Goal: Contribute content

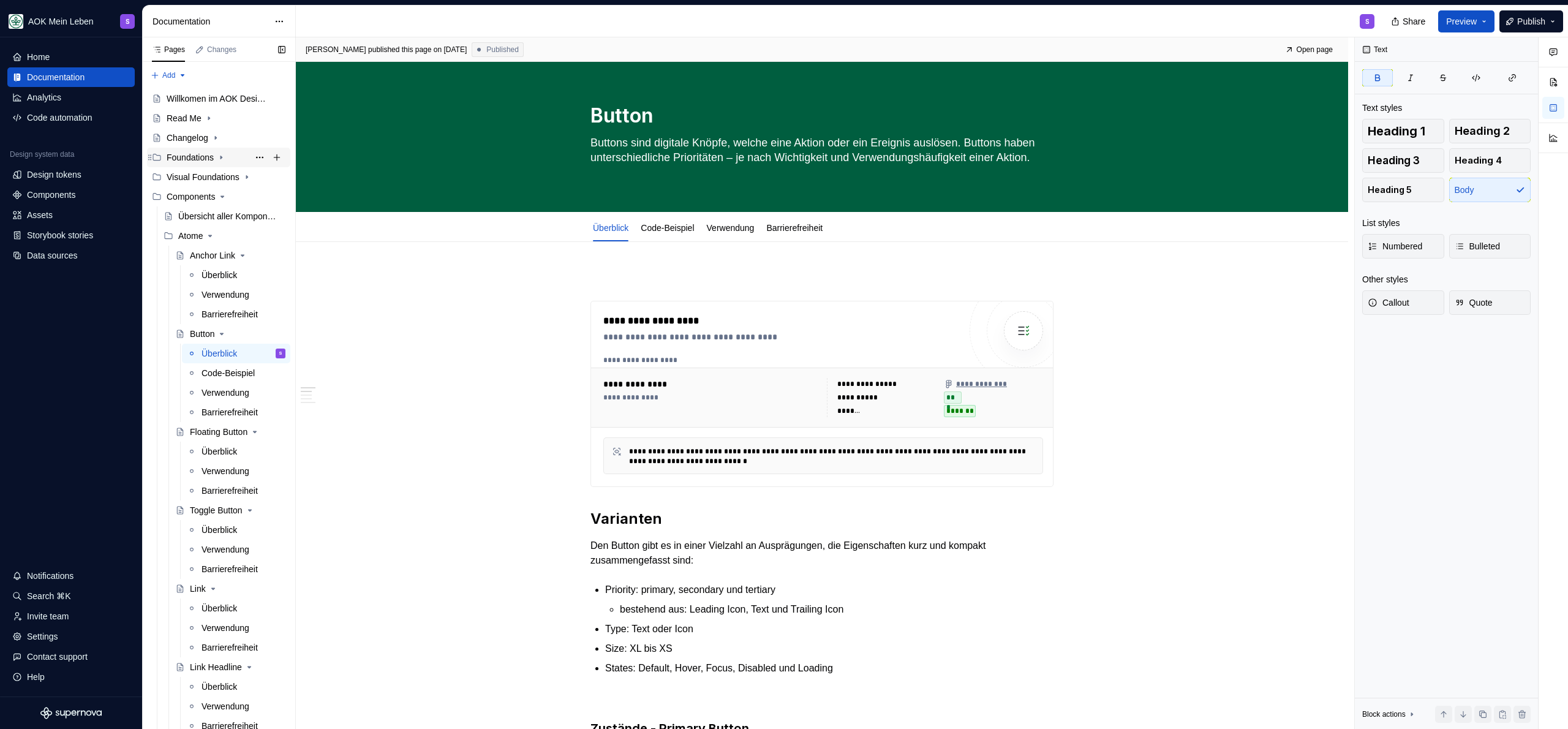
click at [183, 159] on div "Foundations" at bounding box center [189, 157] width 47 height 13
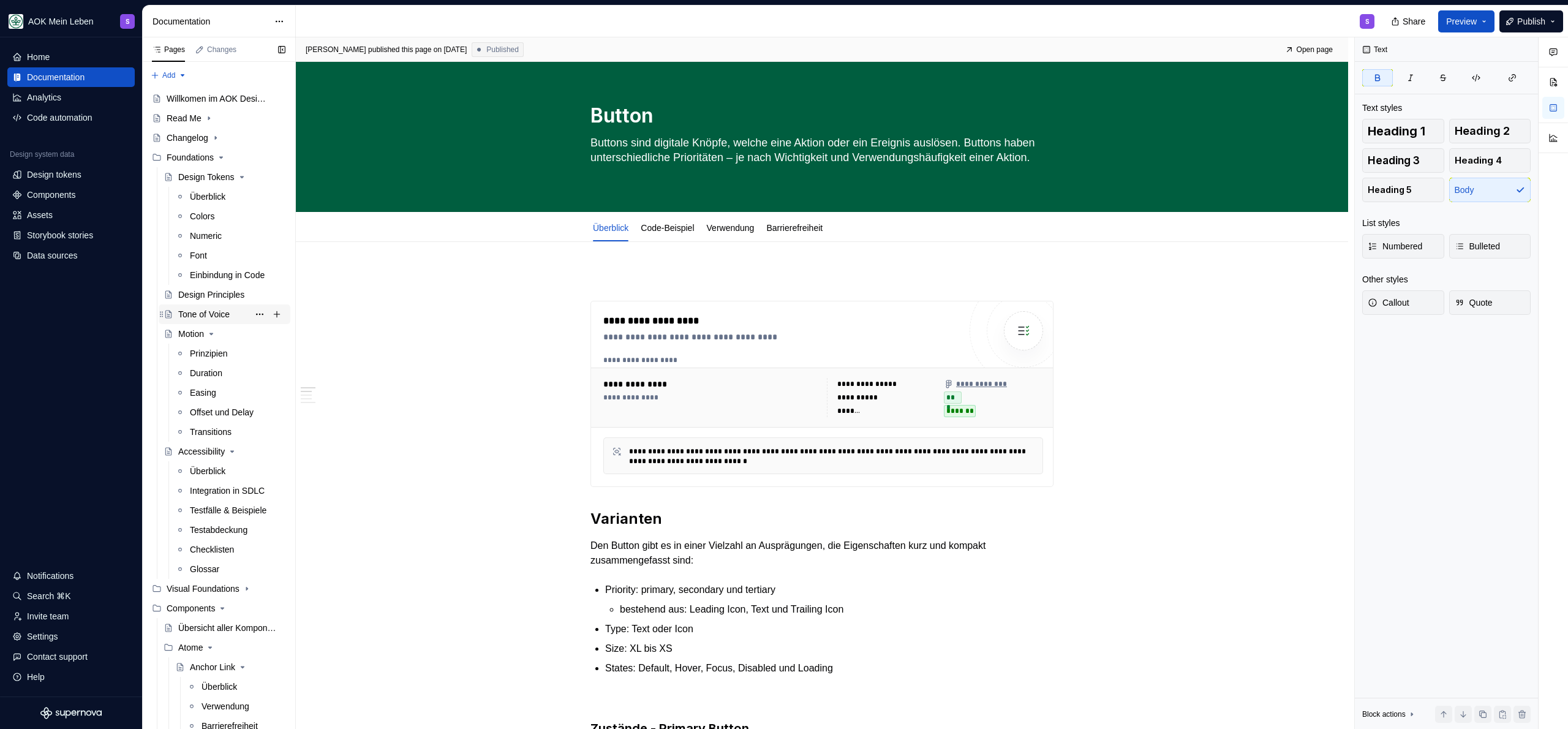
click at [195, 316] on div "Tone of Voice" at bounding box center [204, 314] width 51 height 13
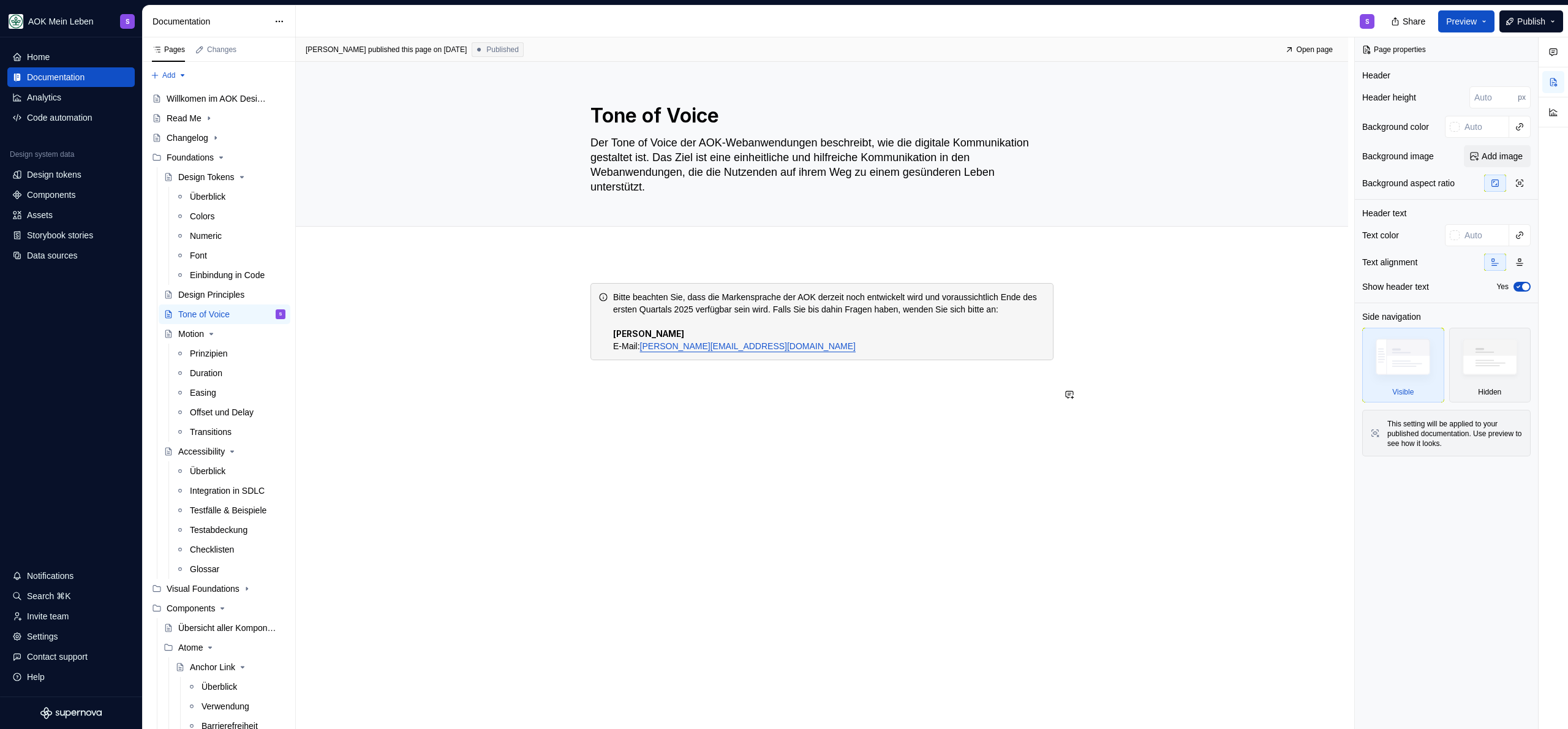
click at [686, 430] on div "Bitte beachten Sie, dass die Markensprache der AOK derzeit noch entwickelt wird…" at bounding box center [822, 438] width 1052 height 369
type textarea "*"
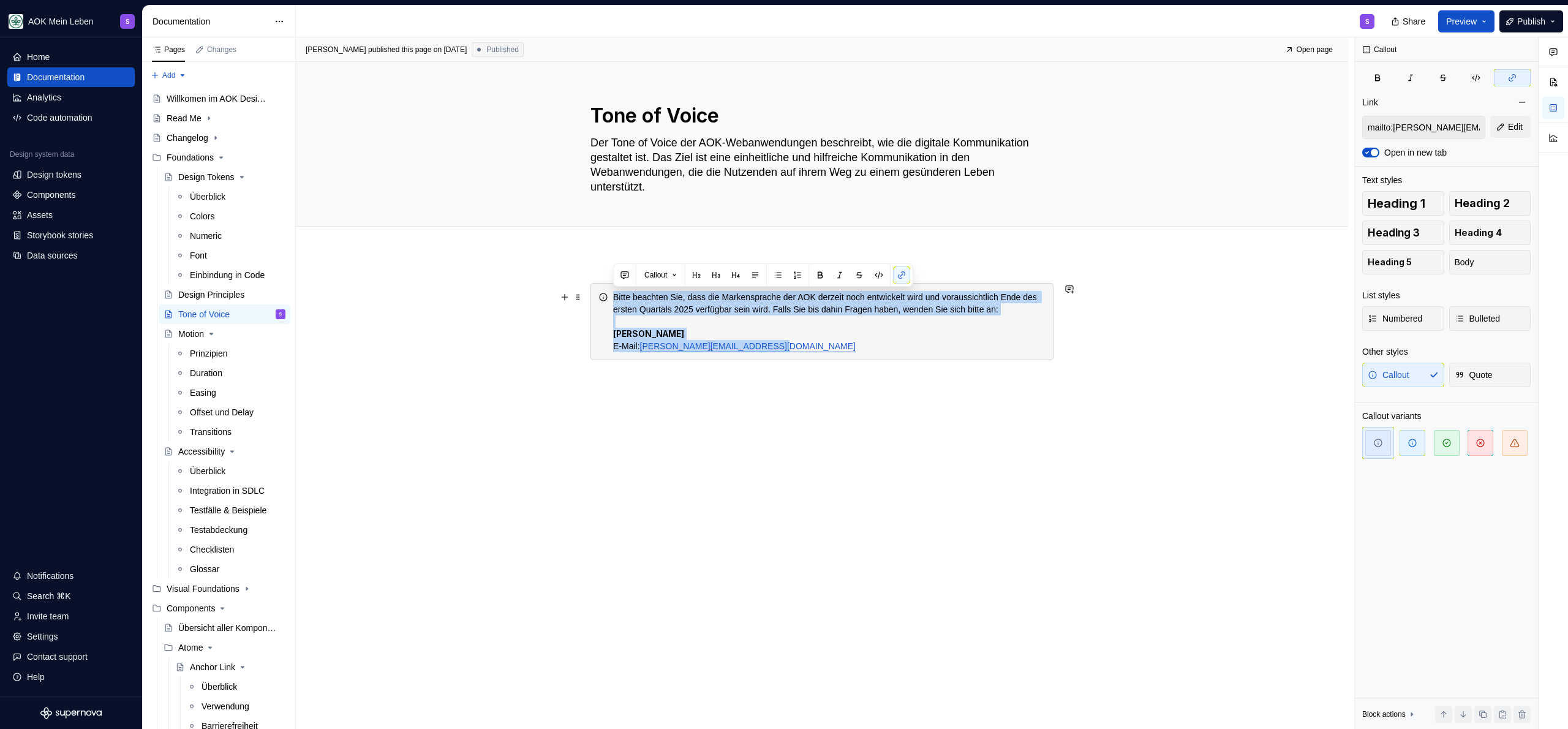
drag, startPoint x: 823, startPoint y: 357, endPoint x: 612, endPoint y: 295, distance: 219.9
click at [611, 293] on div "Bitte beachten Sie, dass die Markensprache der AOK derzeit noch entwickelt wird…" at bounding box center [821, 322] width 463 height 77
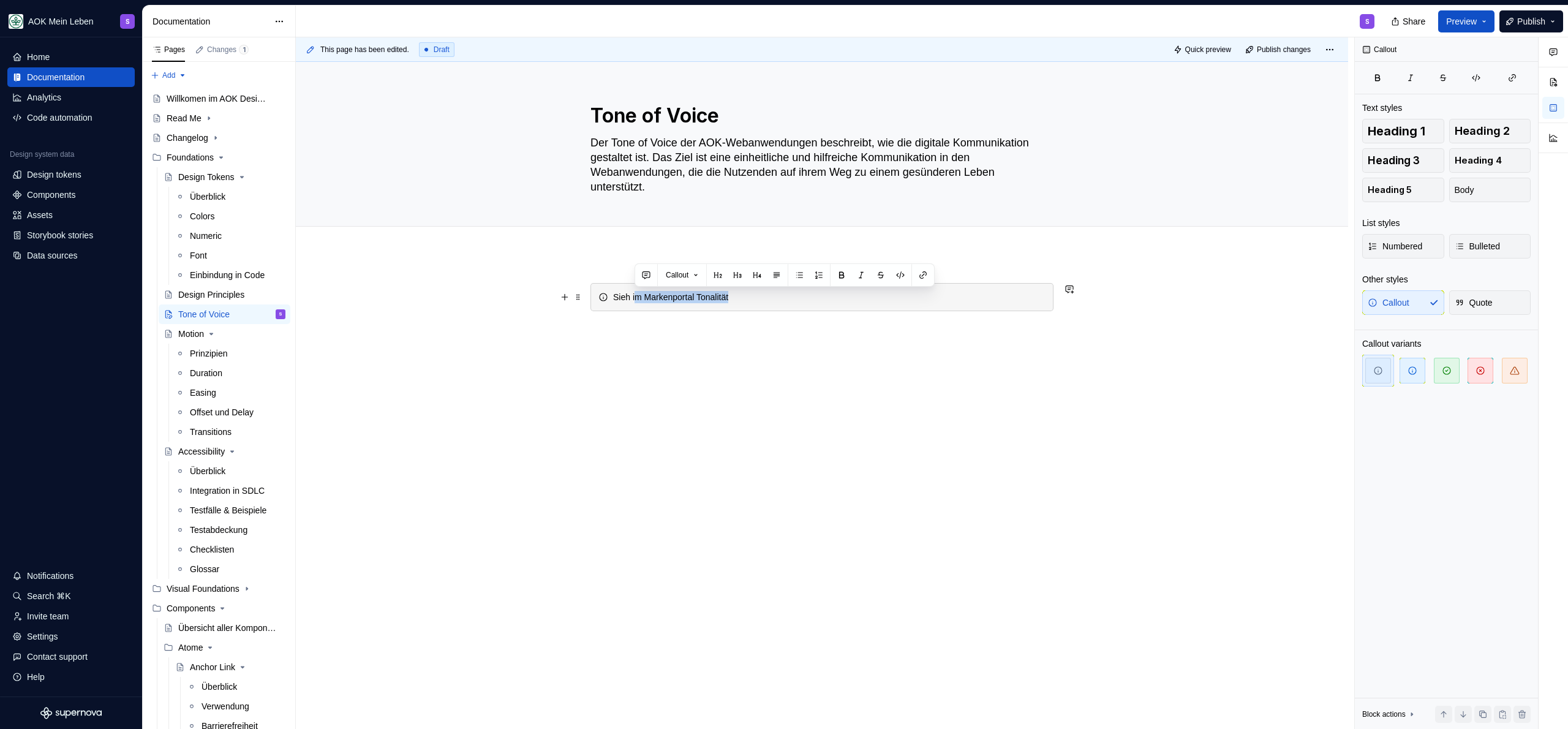
drag, startPoint x: 750, startPoint y: 297, endPoint x: 633, endPoint y: 295, distance: 117.0
click at [633, 295] on div "Sieh im Markenportal Tonalität" at bounding box center [829, 297] width 432 height 13
click at [757, 293] on div "Sieh im Markenportal Tonalität" at bounding box center [829, 297] width 432 height 13
click at [714, 293] on div "Sieh im Markenportal Tonalität" at bounding box center [829, 297] width 432 height 13
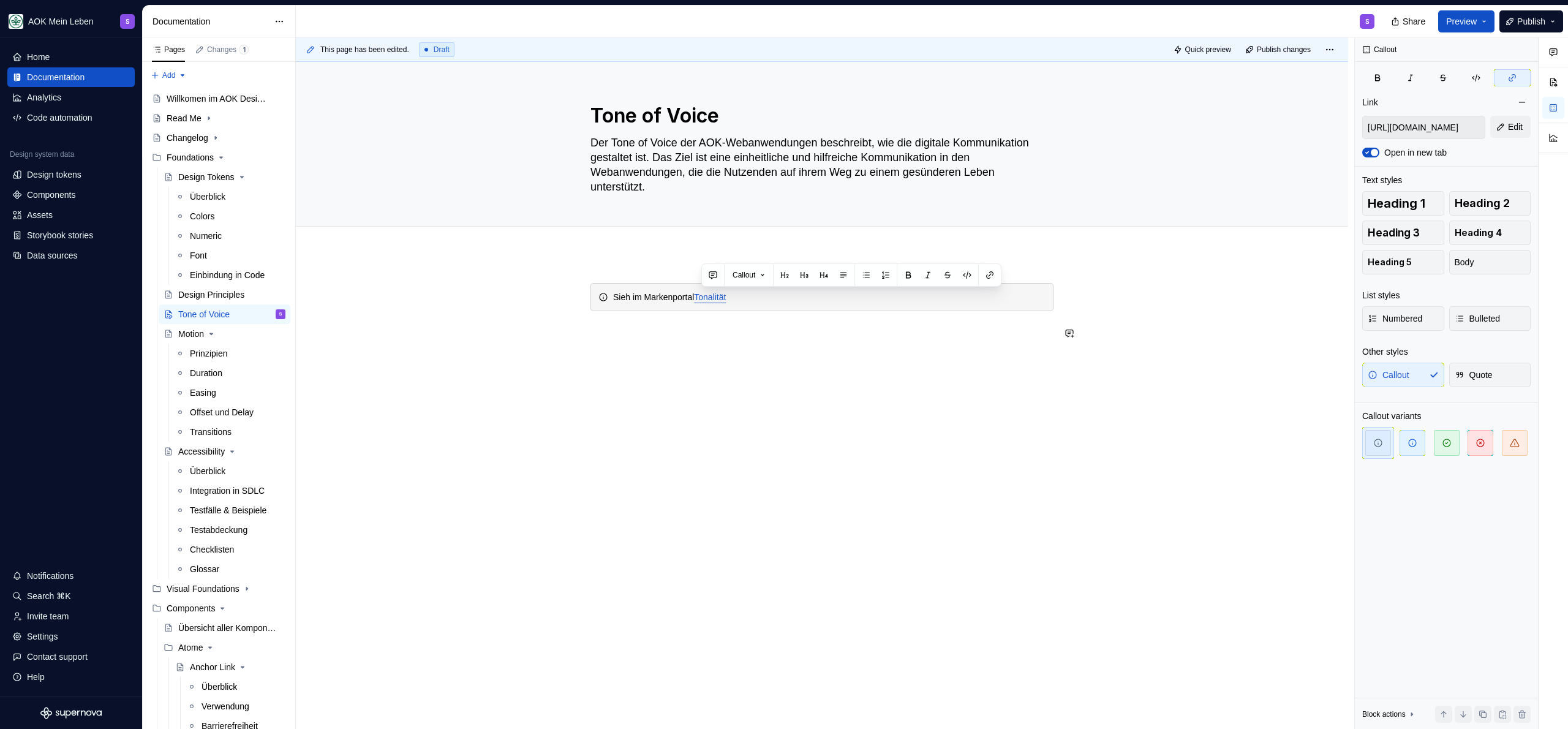
click at [748, 393] on div "Sieh im Markenportal Tonalität" at bounding box center [822, 413] width 1052 height 320
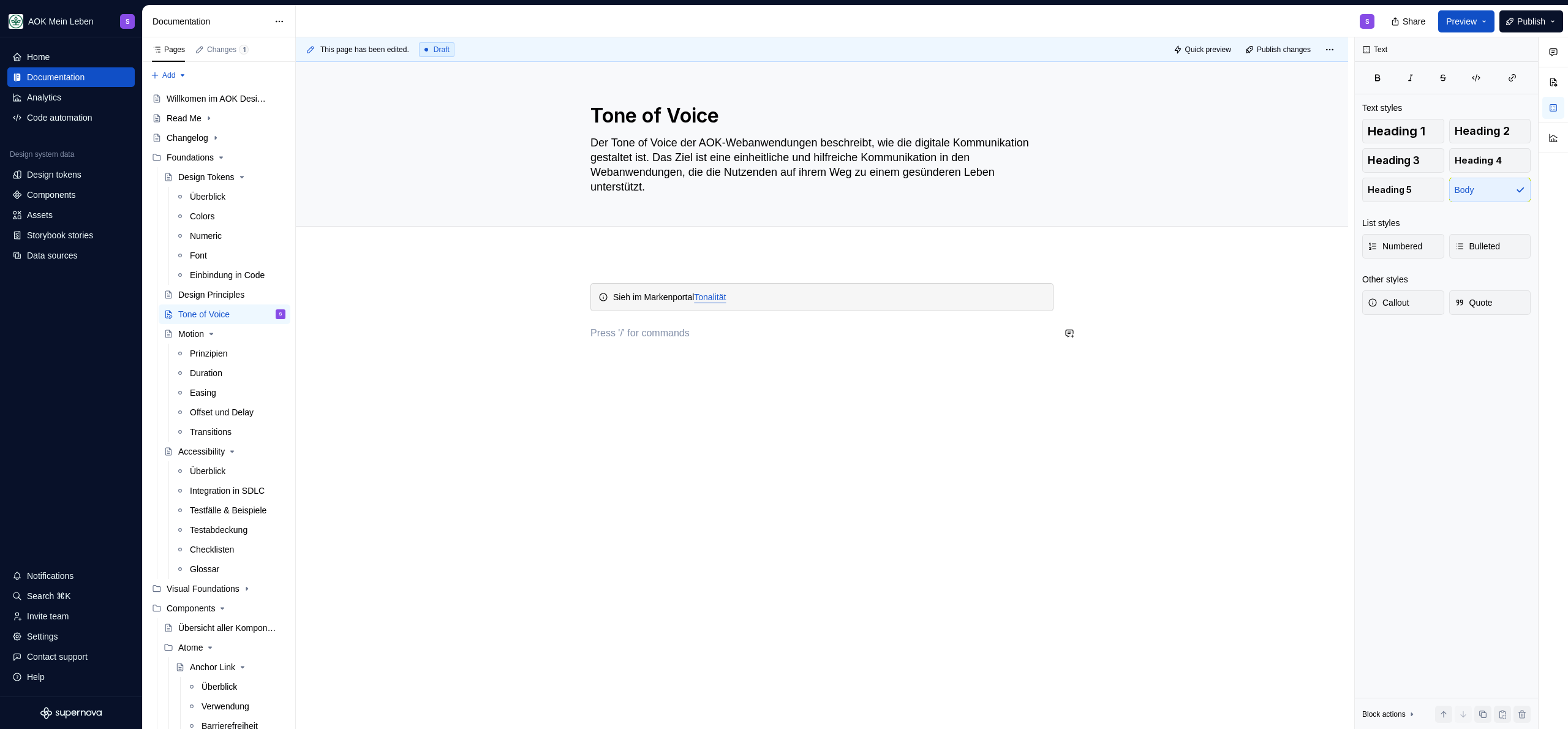
click at [761, 350] on div "Sieh im Markenportal Tonalität" at bounding box center [821, 319] width 463 height 72
click at [770, 297] on div "Sieh im Markenportal Tonalität" at bounding box center [829, 297] width 432 height 13
click at [778, 300] on div "Sieh im Markenportal Tonalität" at bounding box center [829, 297] width 432 height 13
click at [631, 244] on span "Add tab" at bounding box center [618, 240] width 25 height 10
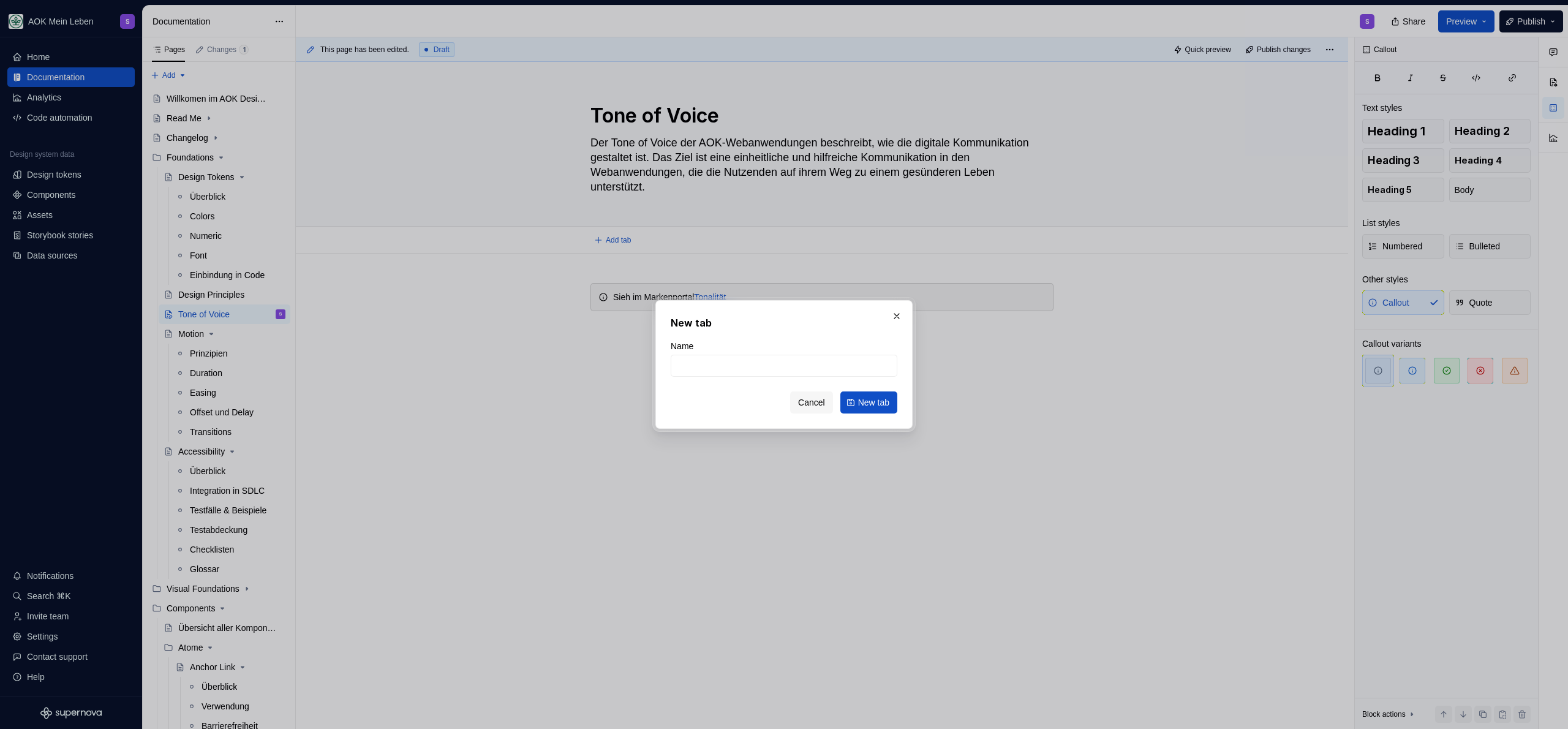
click at [803, 394] on button "Cancel" at bounding box center [811, 402] width 43 height 22
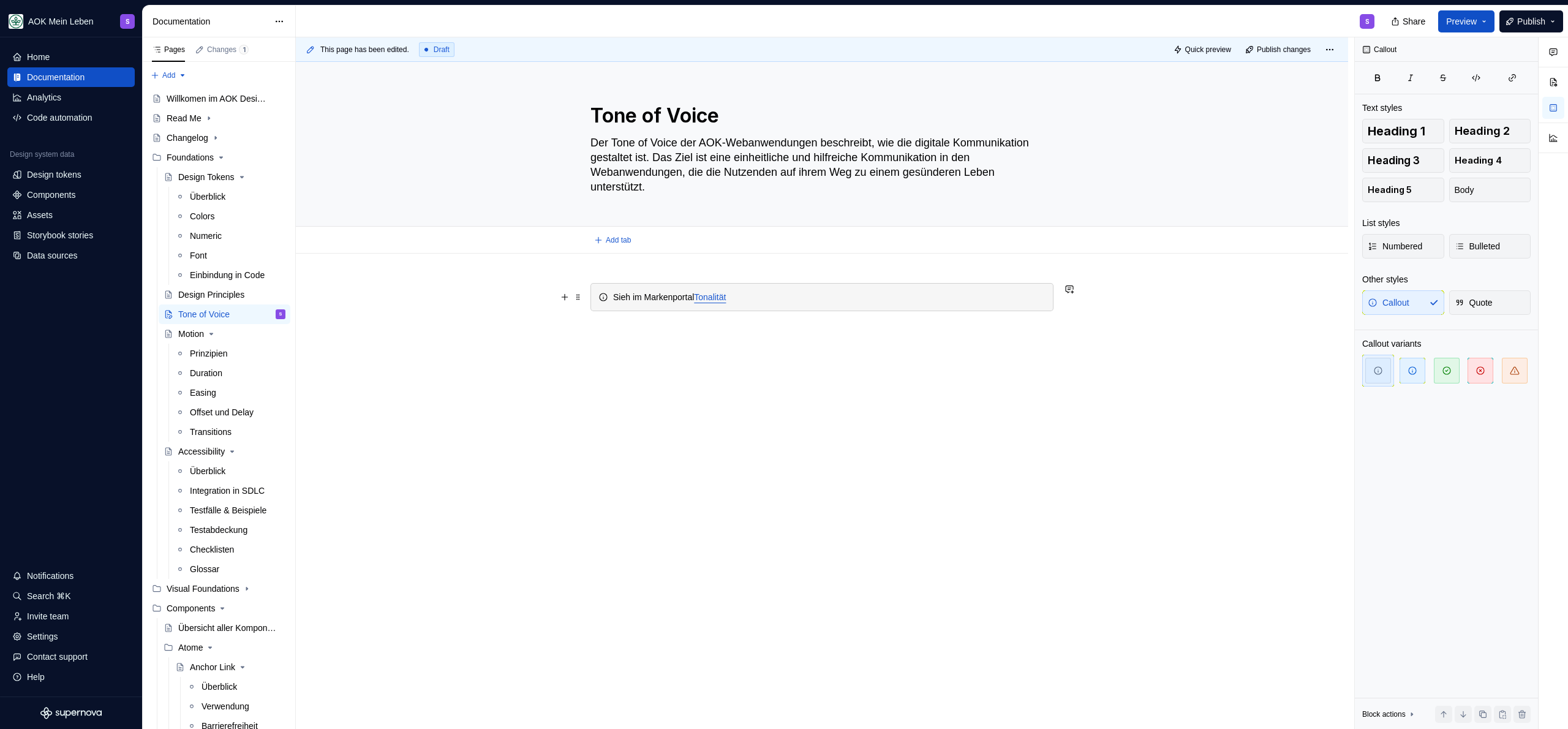
click at [630, 296] on div "Sieh im Markenportal Tonalität" at bounding box center [829, 297] width 432 height 13
click at [800, 305] on div "Siehe im Markenportal Tonalität" at bounding box center [821, 297] width 463 height 28
click at [704, 295] on div "Siehe im Markenportal Tonalität" at bounding box center [829, 297] width 432 height 13
click at [1514, 24] on button "Publish" at bounding box center [1531, 21] width 63 height 22
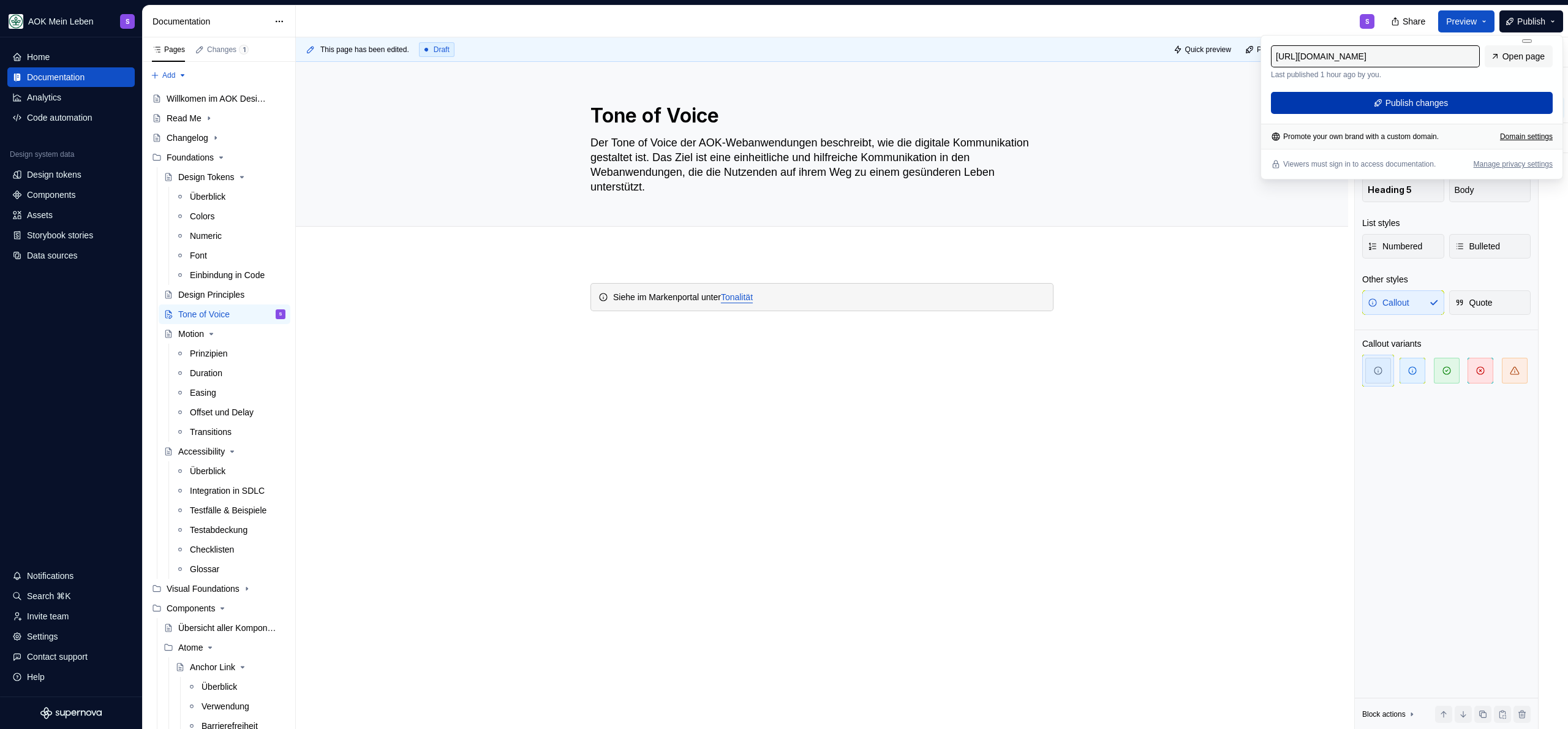
click at [1447, 102] on span "Publish changes" at bounding box center [1417, 103] width 63 height 13
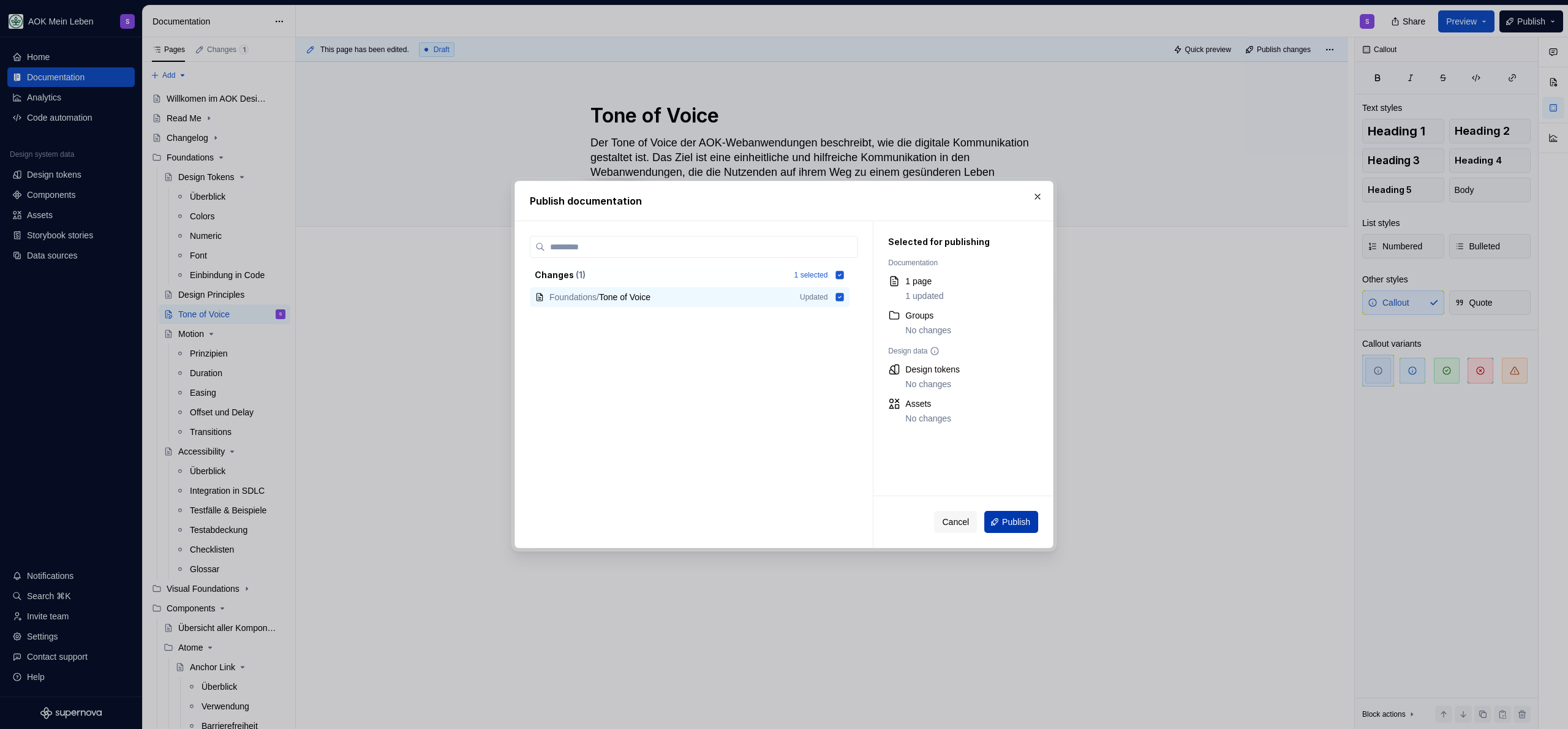
click at [998, 512] on button "Publish" at bounding box center [1011, 522] width 54 height 22
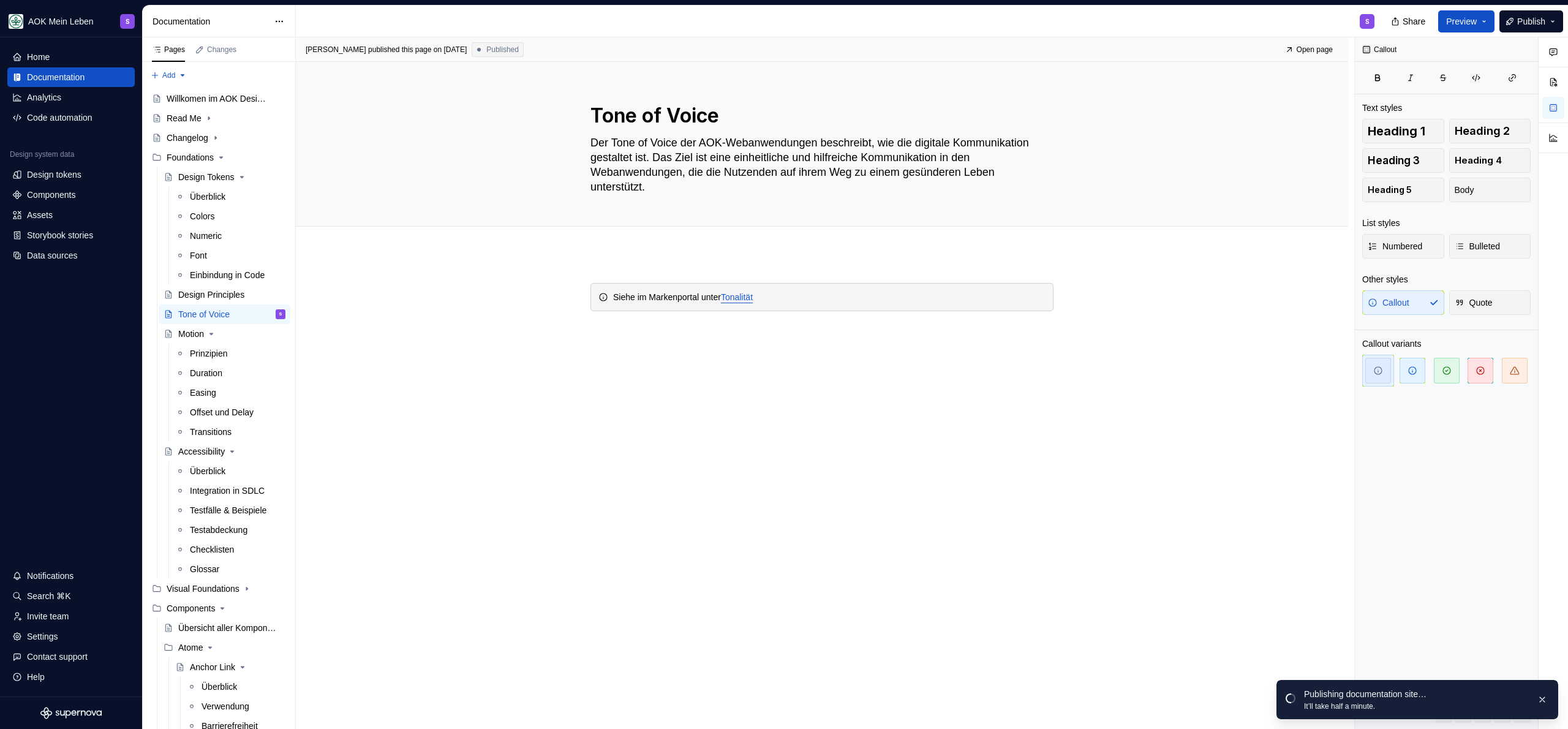
type textarea "*"
